Goal: Use online tool/utility: Utilize a website feature to perform a specific function

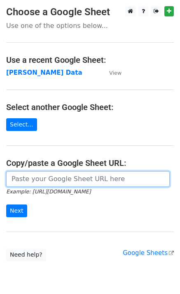
click at [14, 178] on input "url" at bounding box center [87, 179] width 163 height 16
paste input "https://docs.google.com/spreadsheets/d/1Ken92x-fsdBwPq8425uLzeon7QAVa5789UdLiBg…"
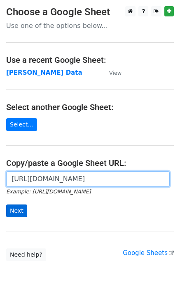
type input "https://docs.google.com/spreadsheets/d/1Ken92x-fsdBwPq8425uLzeon7QAVa5789UdLiBg…"
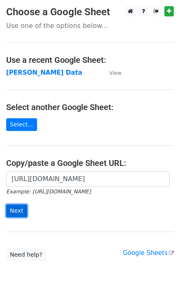
scroll to position [0, 0]
click at [21, 214] on input "Next" at bounding box center [16, 211] width 21 height 13
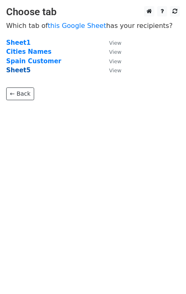
click at [16, 71] on strong "Sheet5" at bounding box center [18, 70] width 24 height 7
